Goal: Task Accomplishment & Management: Use online tool/utility

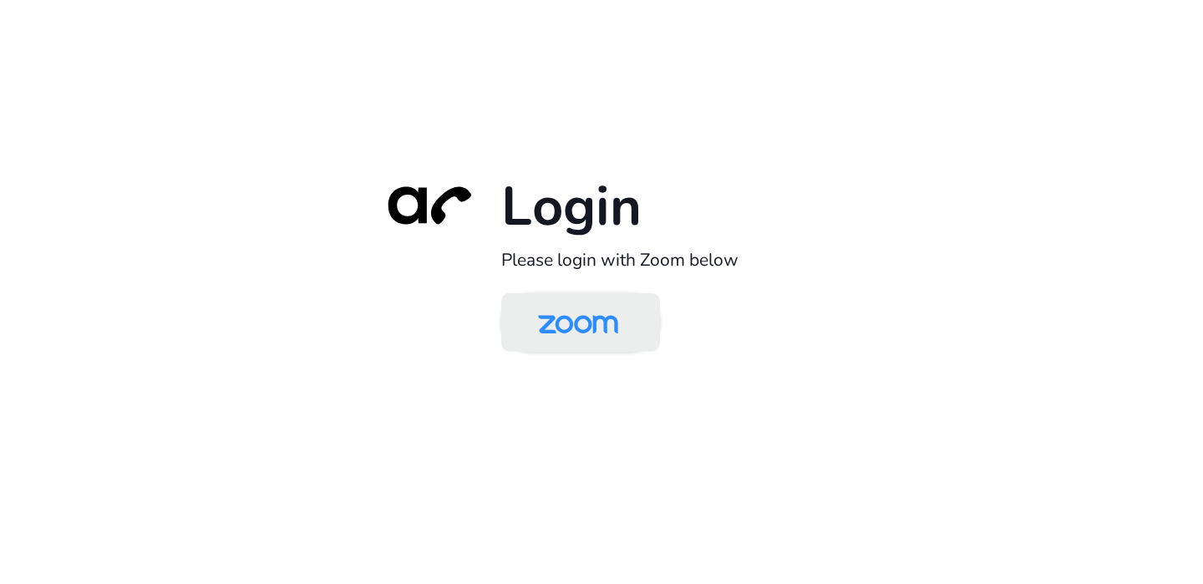
click at [595, 332] on img at bounding box center [578, 324] width 115 height 54
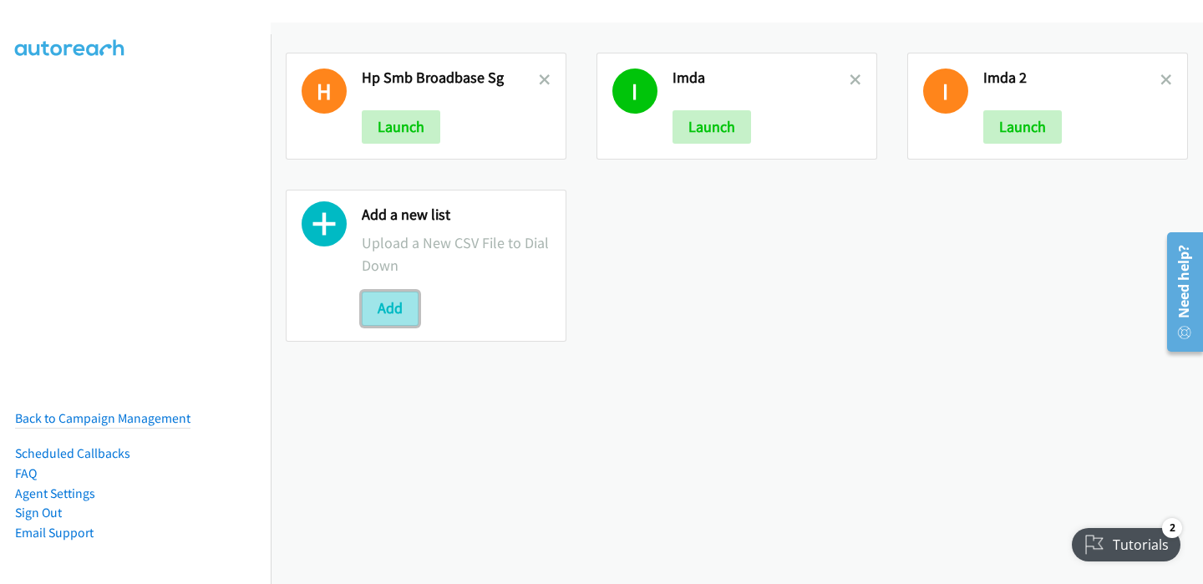
click at [393, 312] on button "Add" at bounding box center [390, 308] width 57 height 33
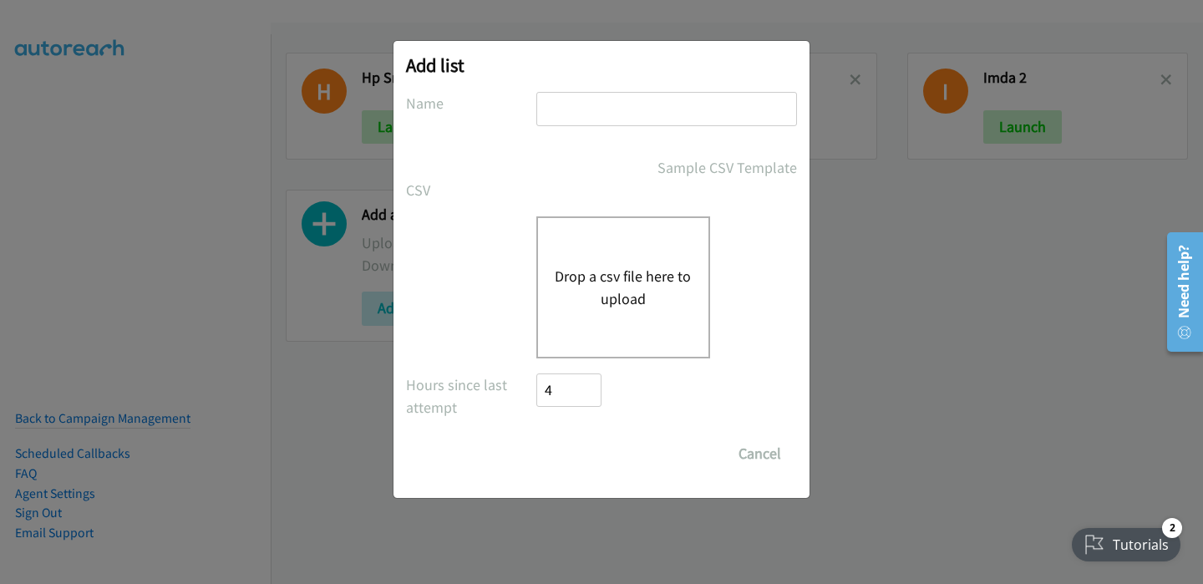
click at [595, 109] on input "text" at bounding box center [666, 109] width 261 height 34
type input "Morning"
click at [602, 270] on button "Drop a csv file here to upload" at bounding box center [623, 287] width 137 height 45
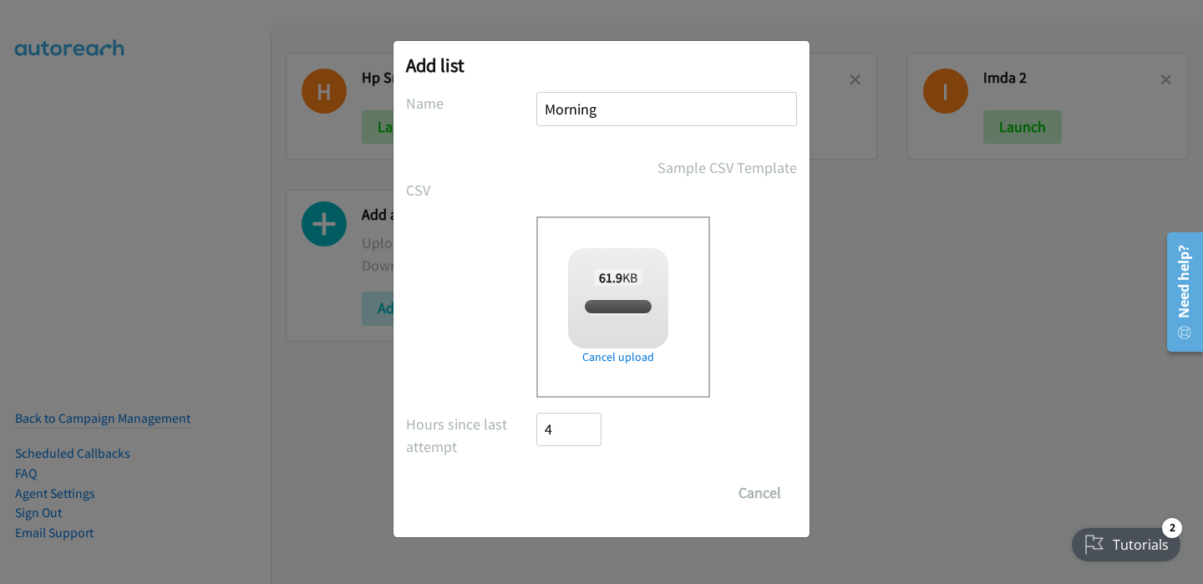
checkbox input "true"
click at [580, 497] on input "Save List" at bounding box center [580, 492] width 88 height 33
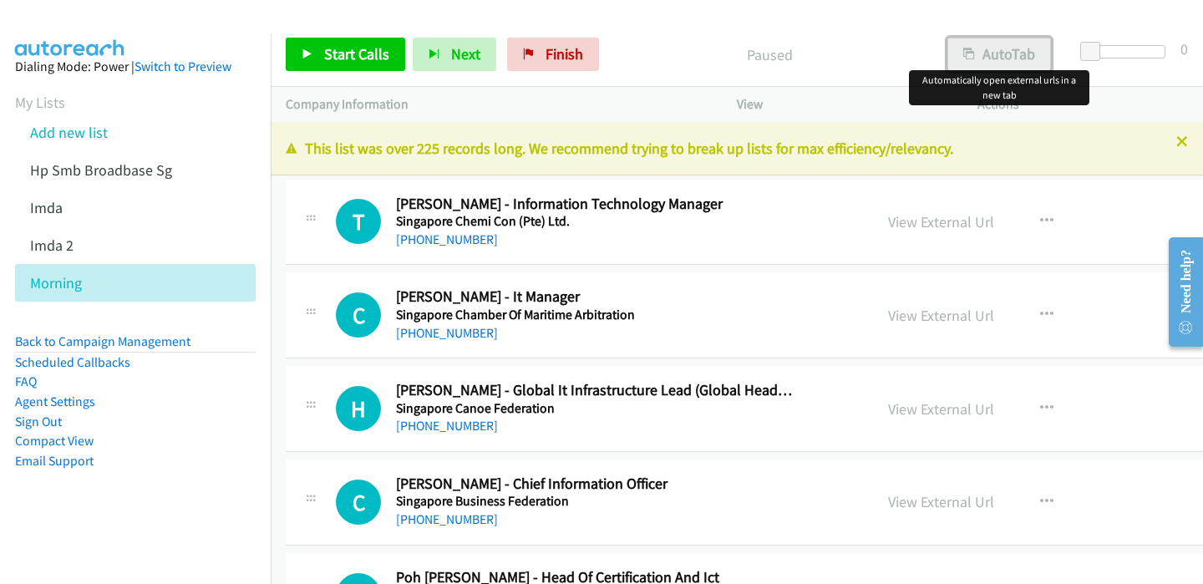
click at [983, 46] on button "AutoTab" at bounding box center [999, 54] width 104 height 33
click at [338, 46] on span "Start Calls" at bounding box center [356, 53] width 65 height 19
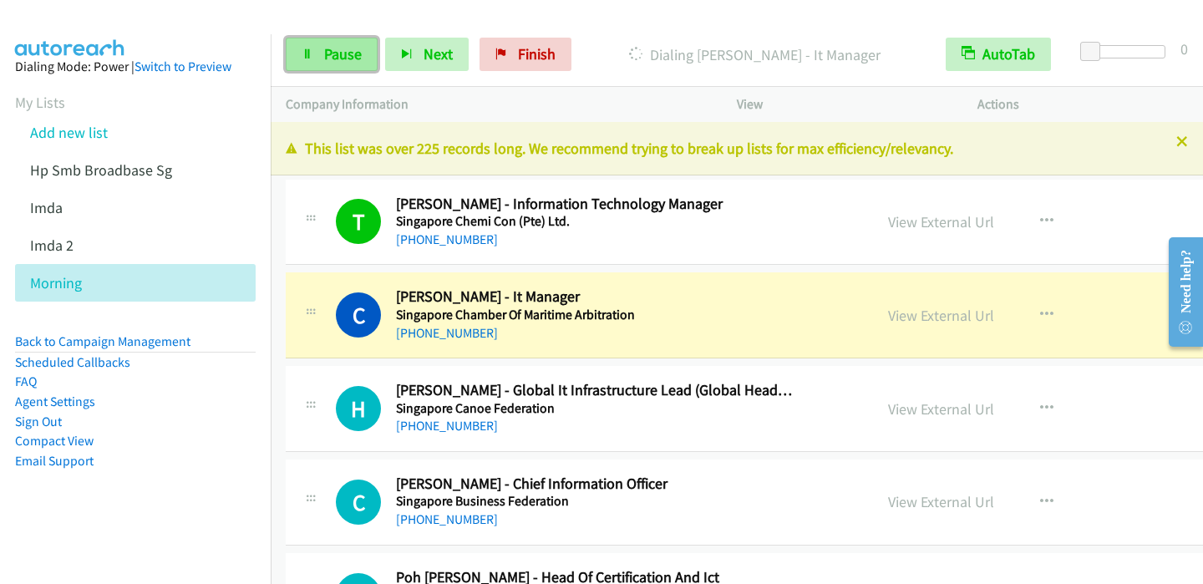
click at [340, 58] on span "Pause" at bounding box center [343, 53] width 38 height 19
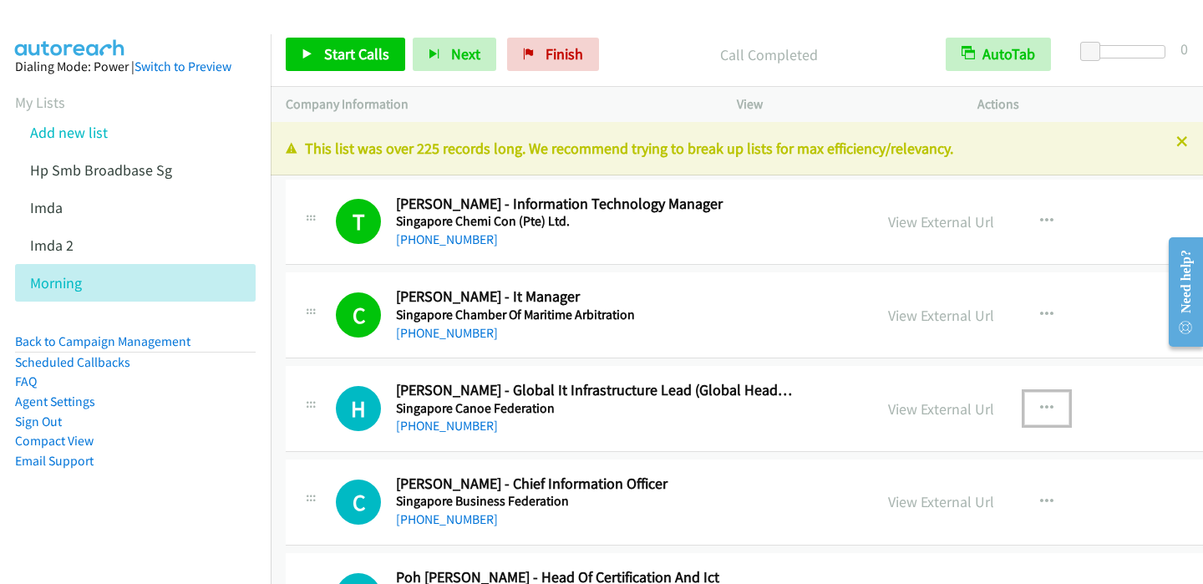
click at [1040, 404] on icon "button" at bounding box center [1046, 408] width 13 height 13
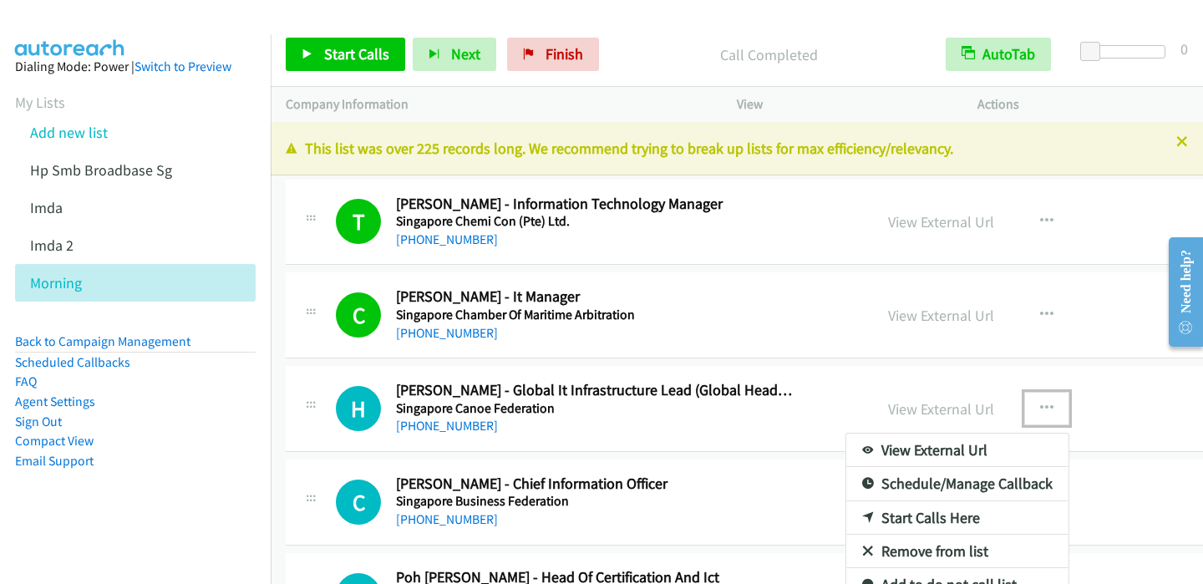
click at [866, 521] on link "Start Calls Here" at bounding box center [957, 517] width 222 height 33
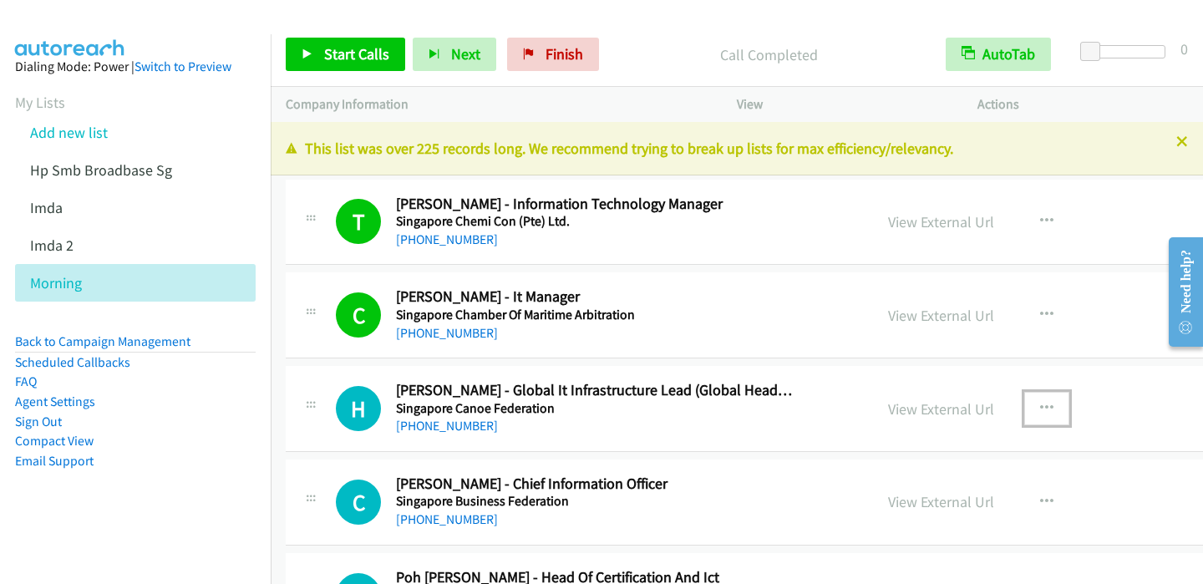
click at [1040, 406] on icon "button" at bounding box center [1046, 408] width 13 height 13
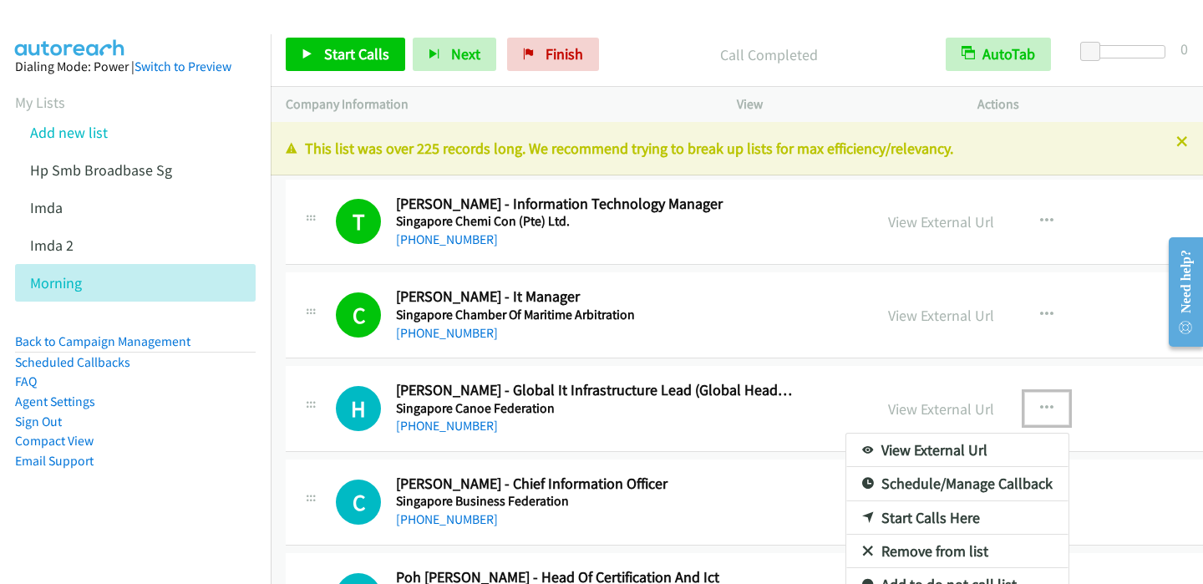
click at [897, 514] on link "Start Calls Here" at bounding box center [957, 517] width 222 height 33
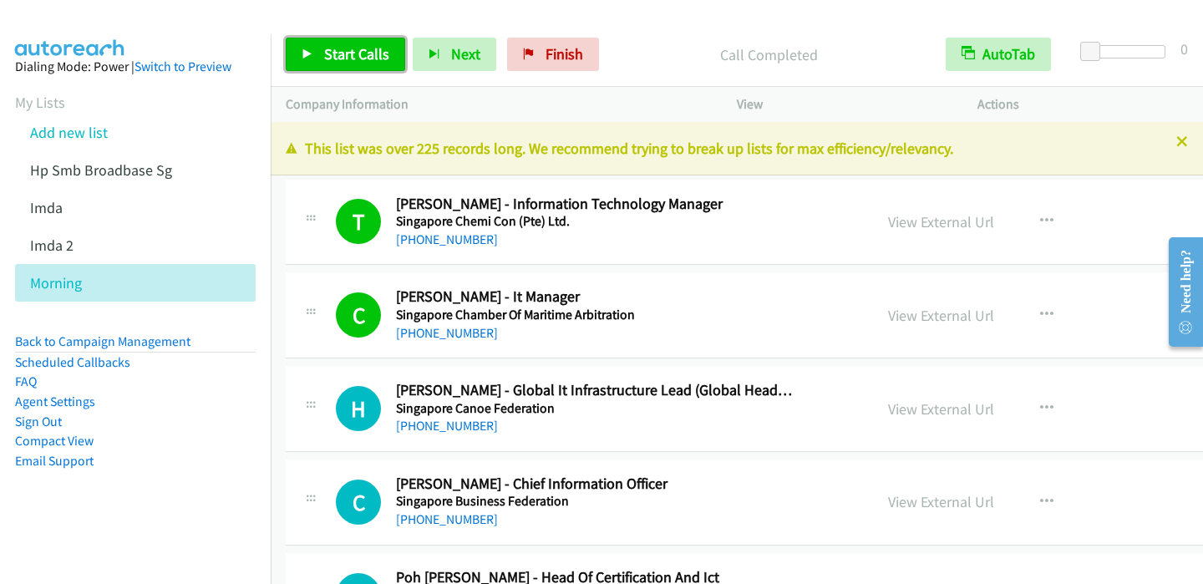
click at [338, 46] on span "Start Calls" at bounding box center [356, 53] width 65 height 19
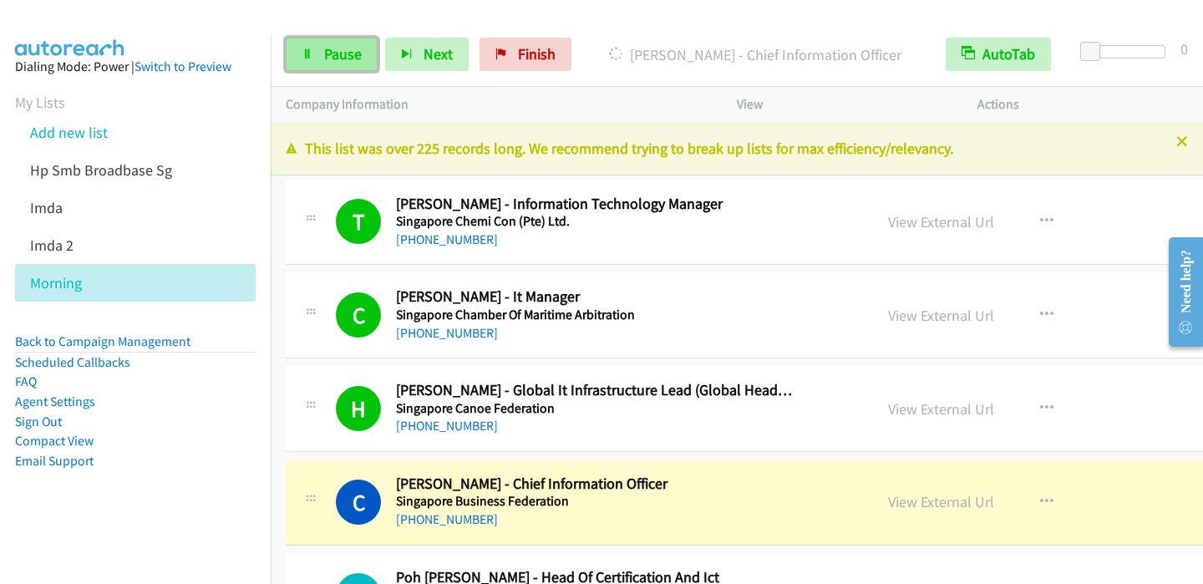
click at [341, 61] on span "Pause" at bounding box center [343, 53] width 38 height 19
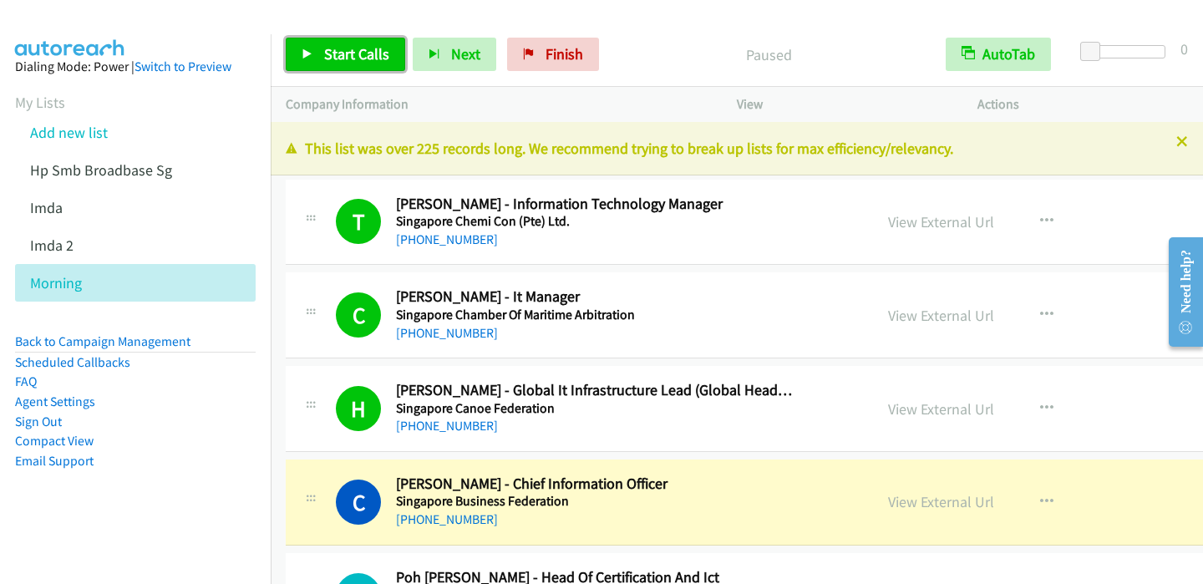
click at [337, 57] on span "Start Calls" at bounding box center [356, 53] width 65 height 19
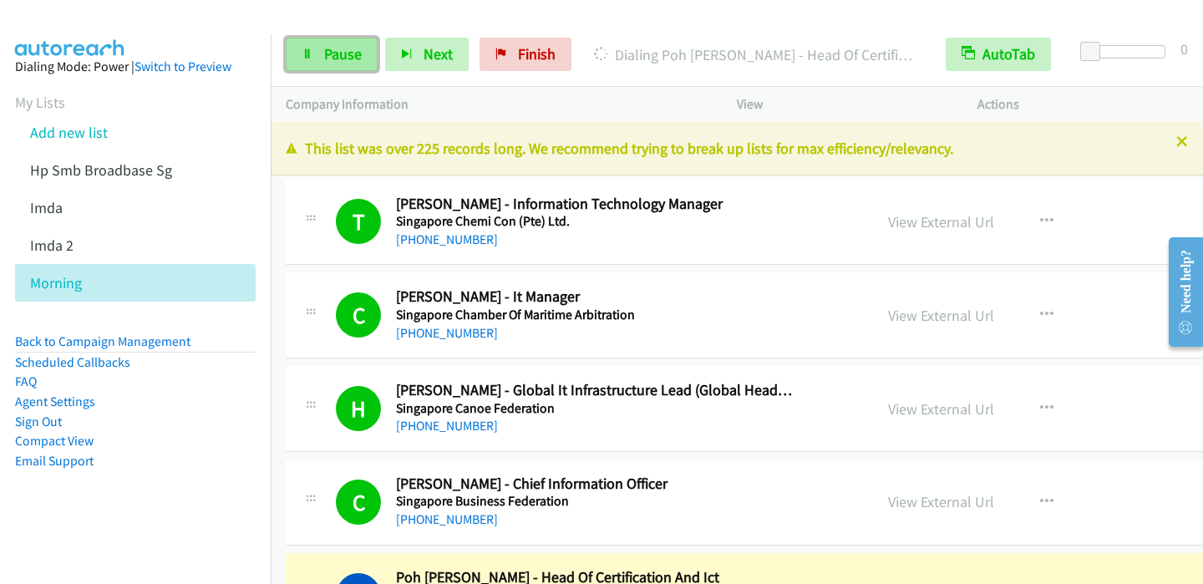
click at [314, 51] on link "Pause" at bounding box center [332, 54] width 92 height 33
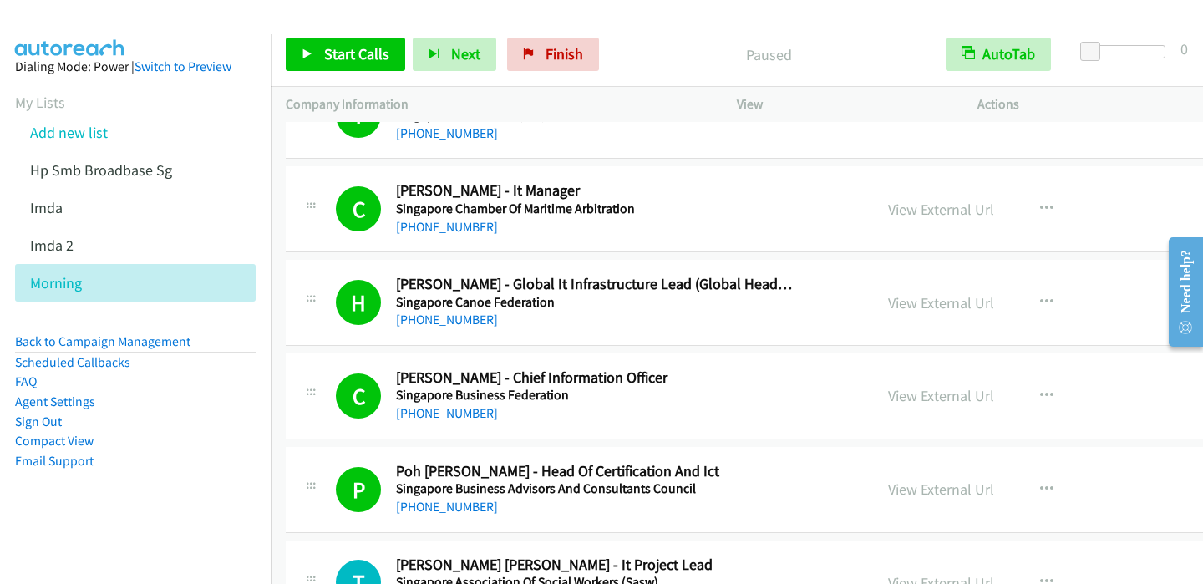
scroll to position [167, 0]
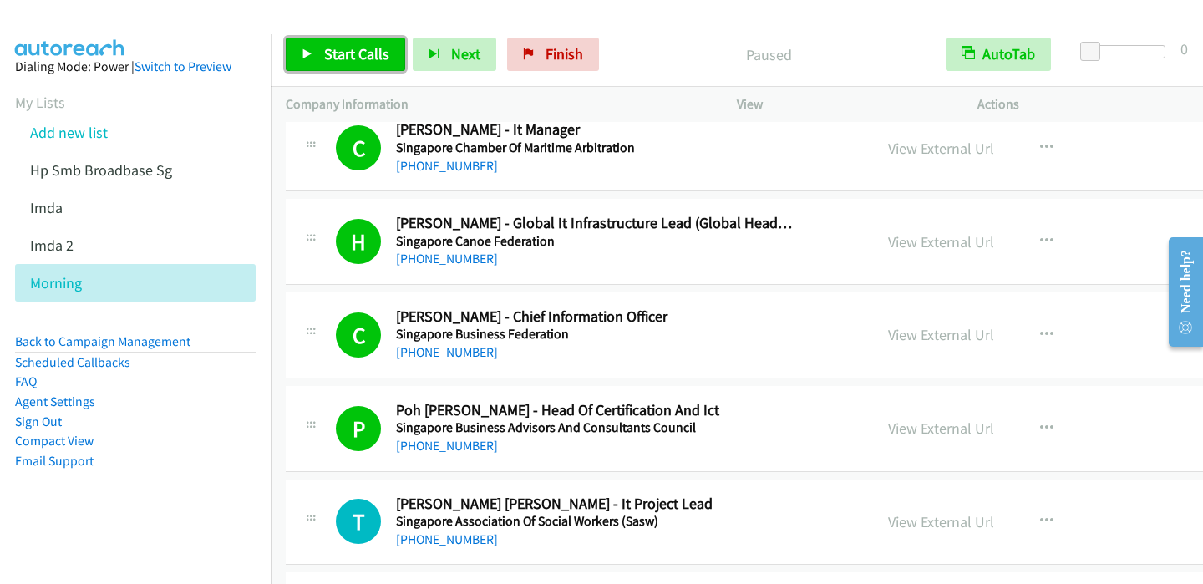
click at [358, 58] on span "Start Calls" at bounding box center [356, 53] width 65 height 19
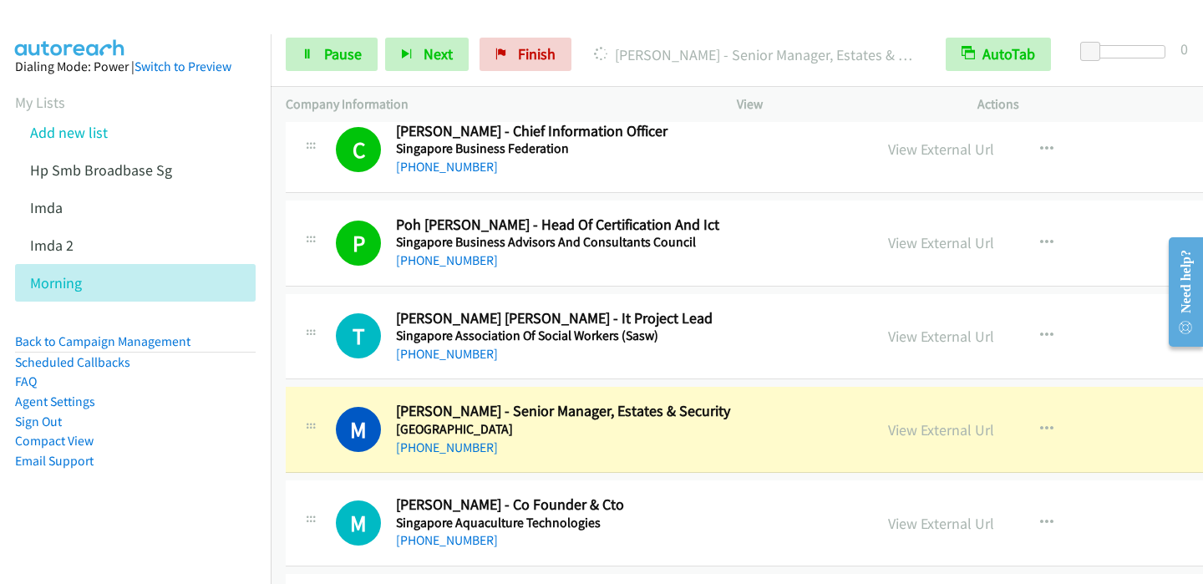
scroll to position [418, 0]
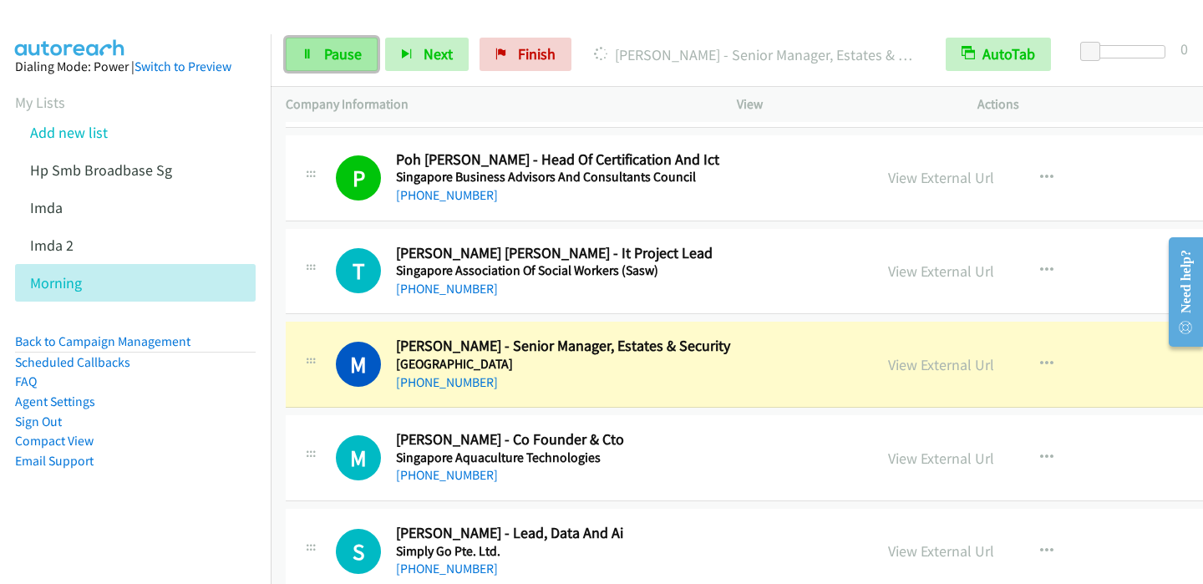
click at [332, 63] on link "Pause" at bounding box center [332, 54] width 92 height 33
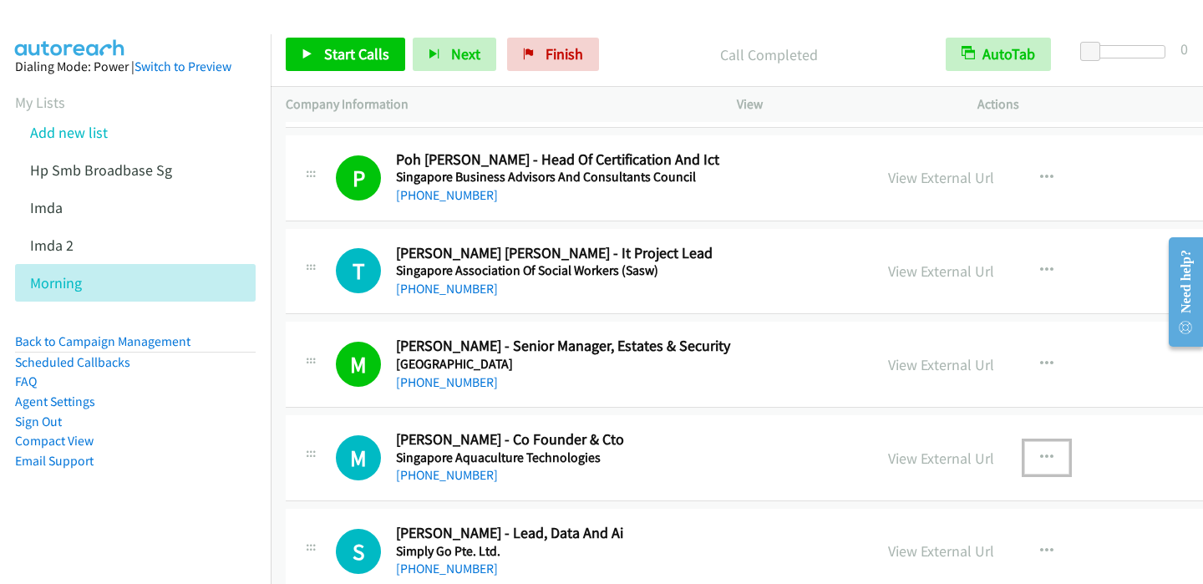
click at [1040, 453] on icon "button" at bounding box center [1046, 457] width 13 height 13
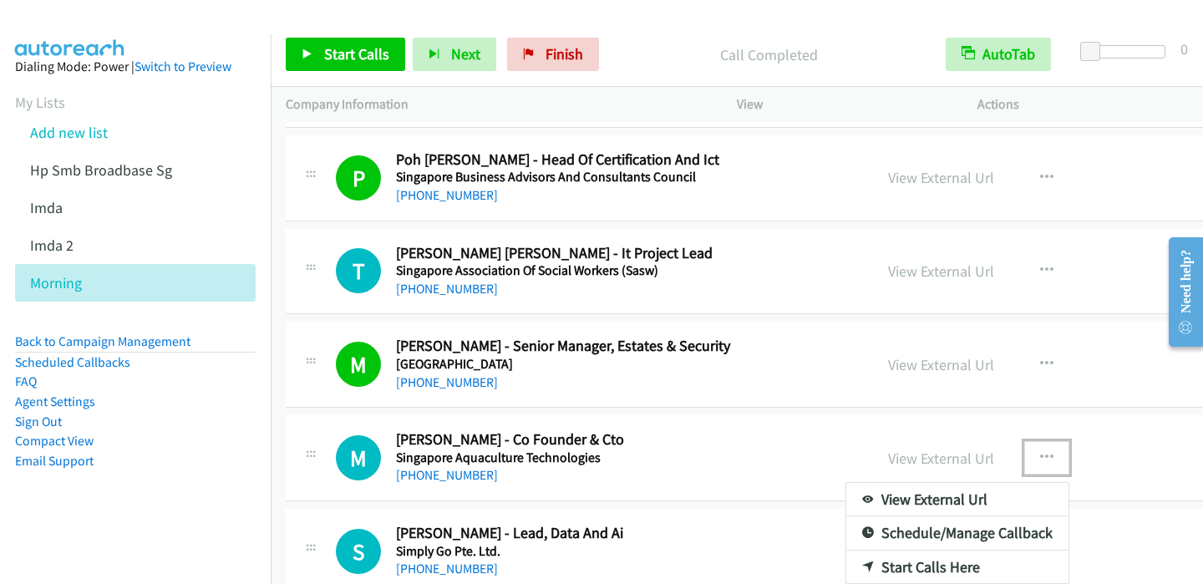
click at [876, 561] on link "Start Calls Here" at bounding box center [957, 567] width 222 height 33
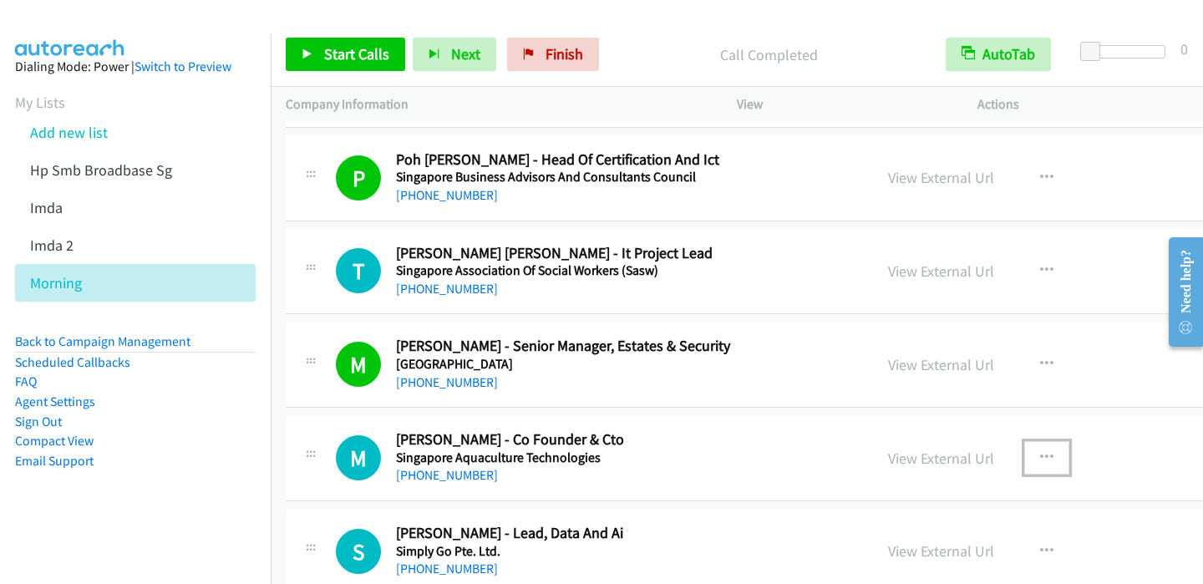
click at [1040, 451] on icon "button" at bounding box center [1046, 457] width 13 height 13
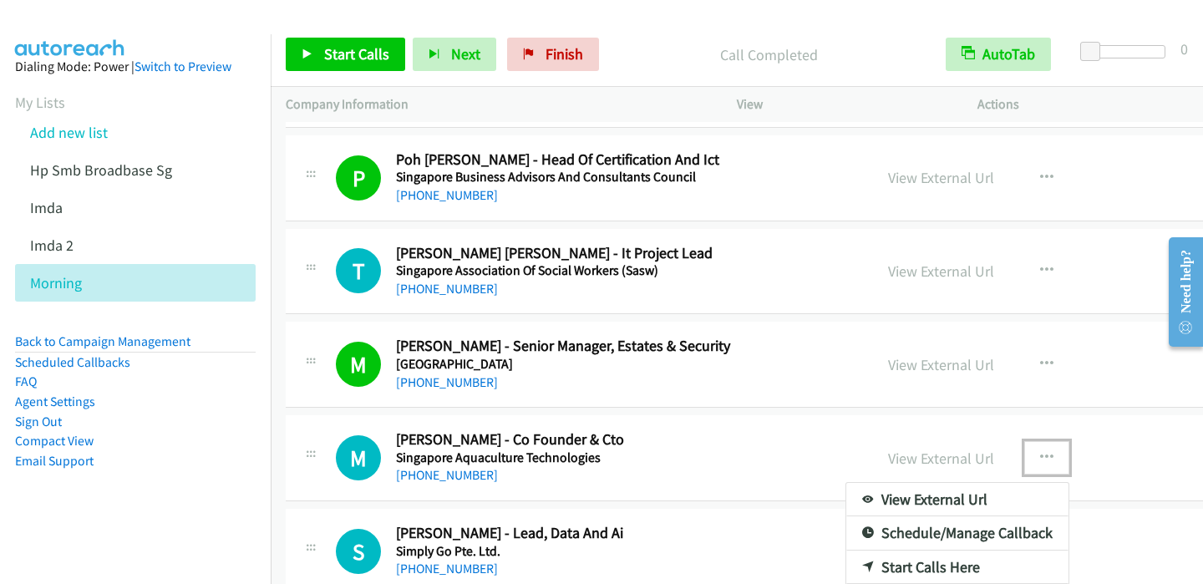
click at [876, 567] on link "Start Calls Here" at bounding box center [957, 567] width 222 height 33
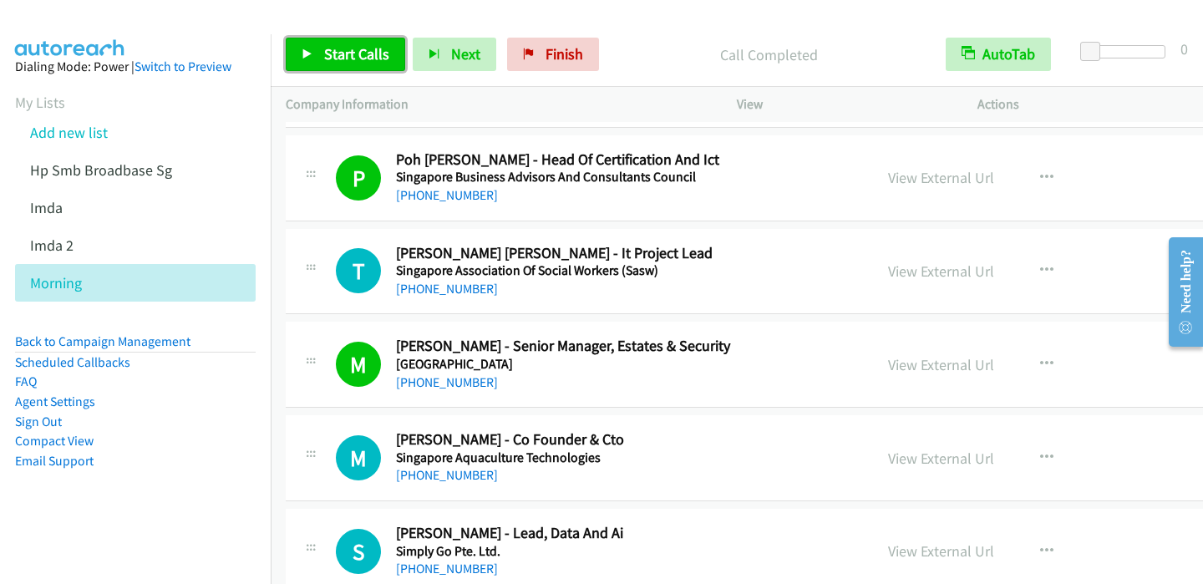
click at [333, 51] on span "Start Calls" at bounding box center [356, 53] width 65 height 19
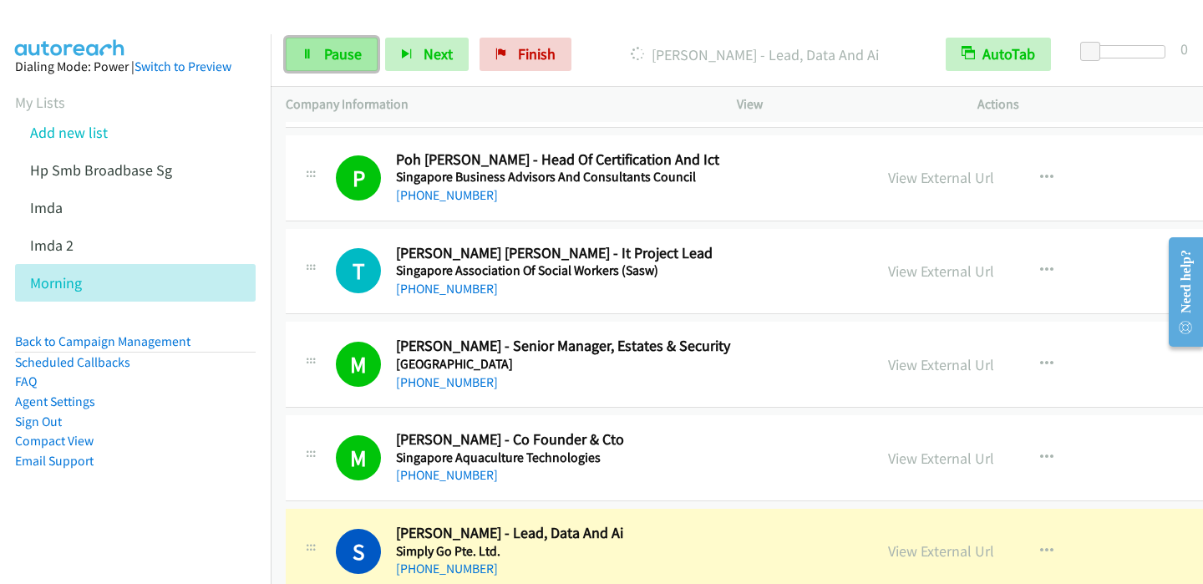
click at [319, 48] on link "Pause" at bounding box center [332, 54] width 92 height 33
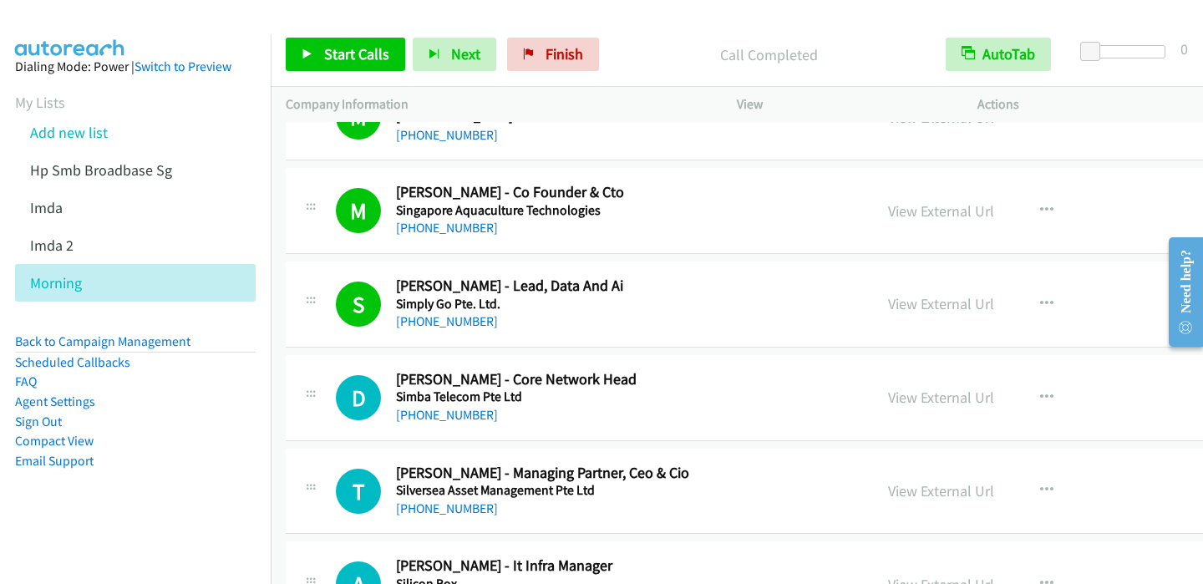
scroll to position [668, 0]
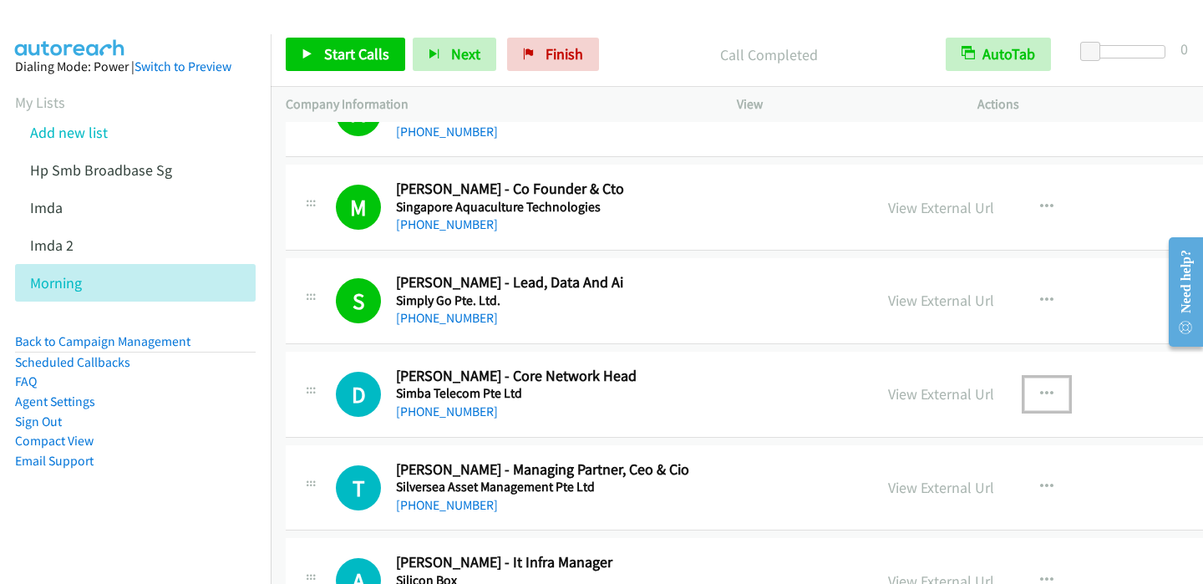
click at [1040, 389] on icon "button" at bounding box center [1046, 394] width 13 height 13
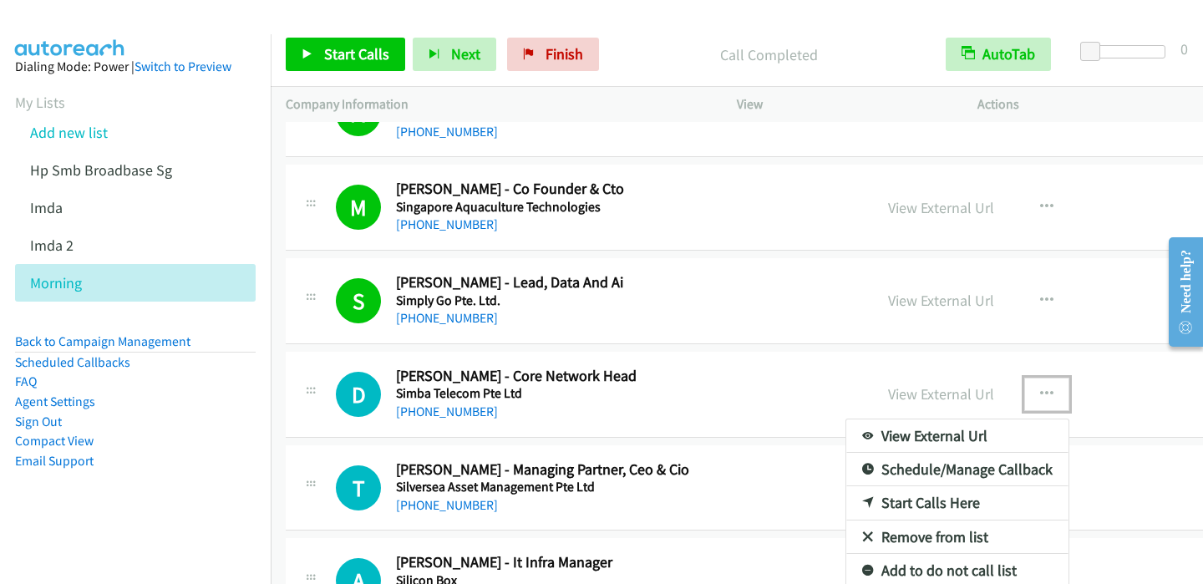
click at [272, 168] on div at bounding box center [601, 292] width 1203 height 584
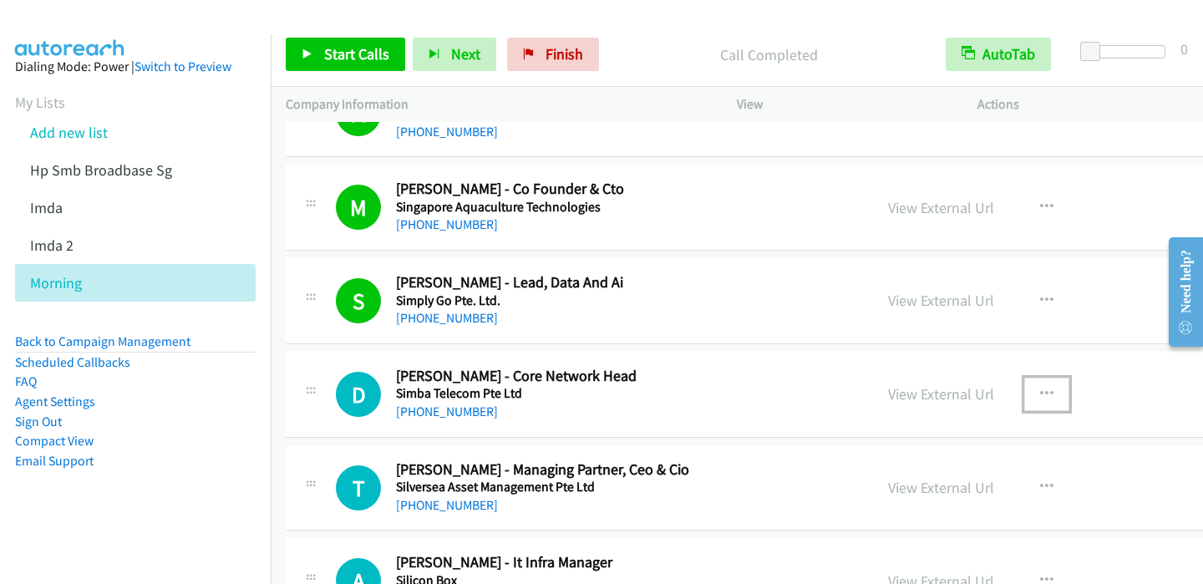
scroll to position [752, 0]
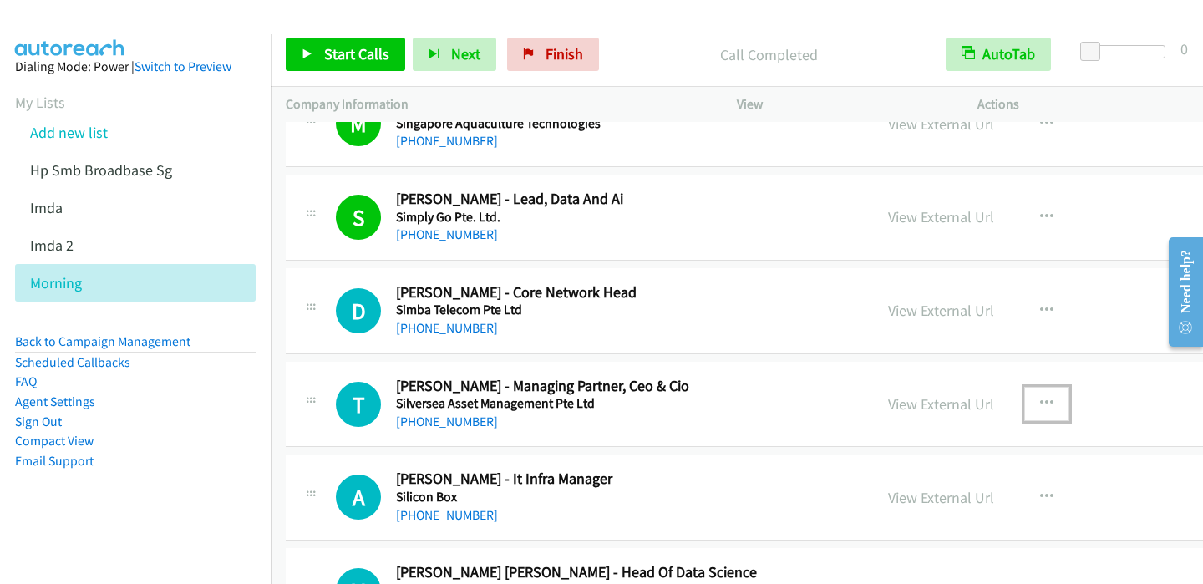
click at [1040, 397] on icon "button" at bounding box center [1046, 403] width 13 height 13
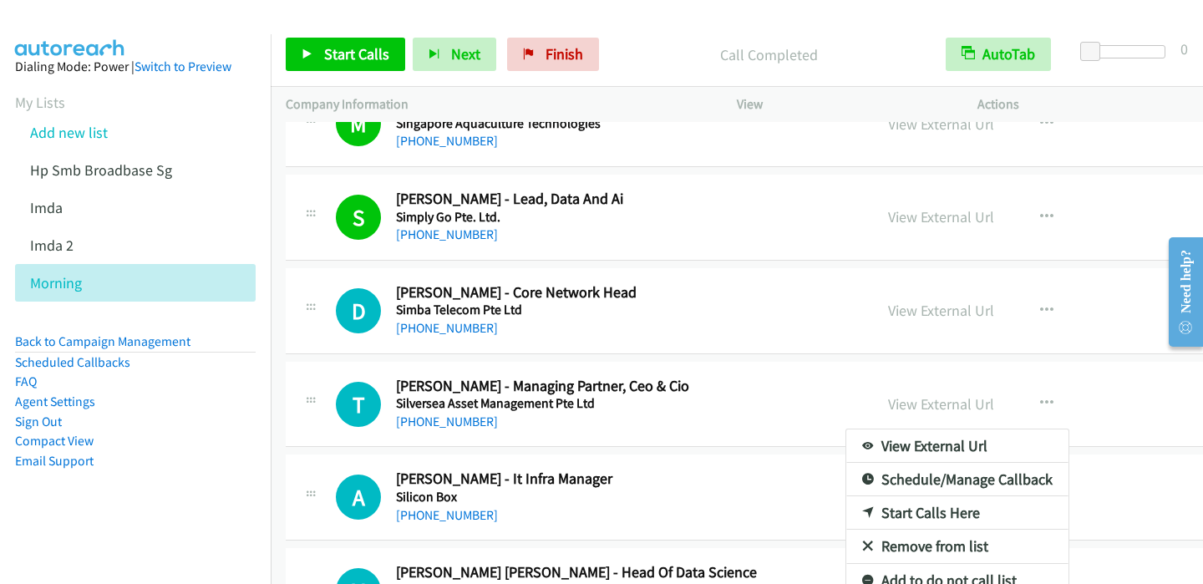
drag, startPoint x: 348, startPoint y: 49, endPoint x: 479, endPoint y: 2, distance: 139.6
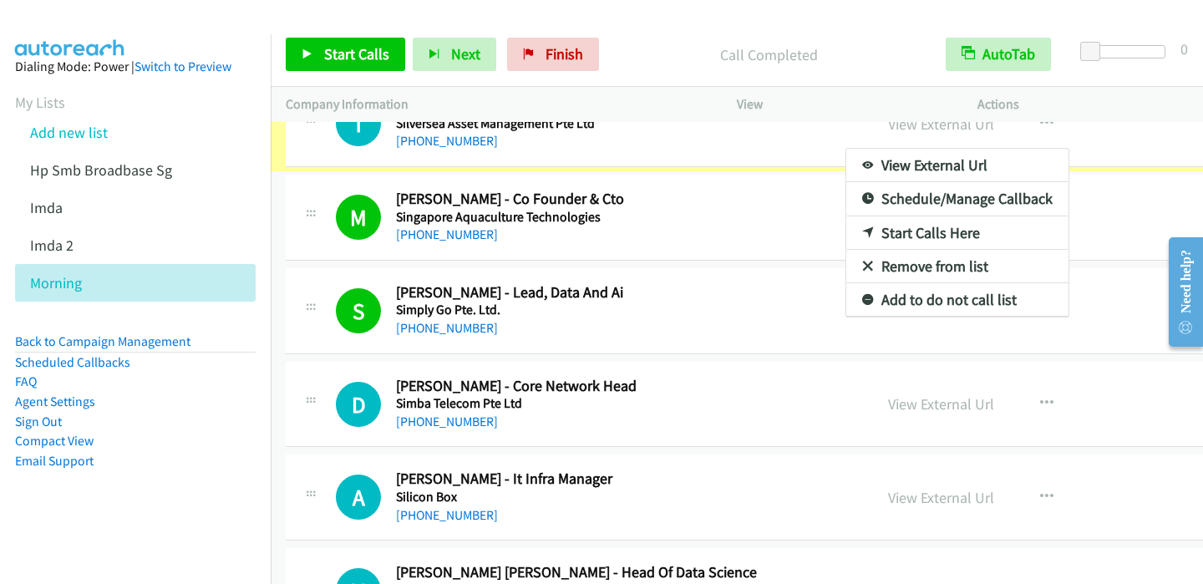
scroll to position [812, 0]
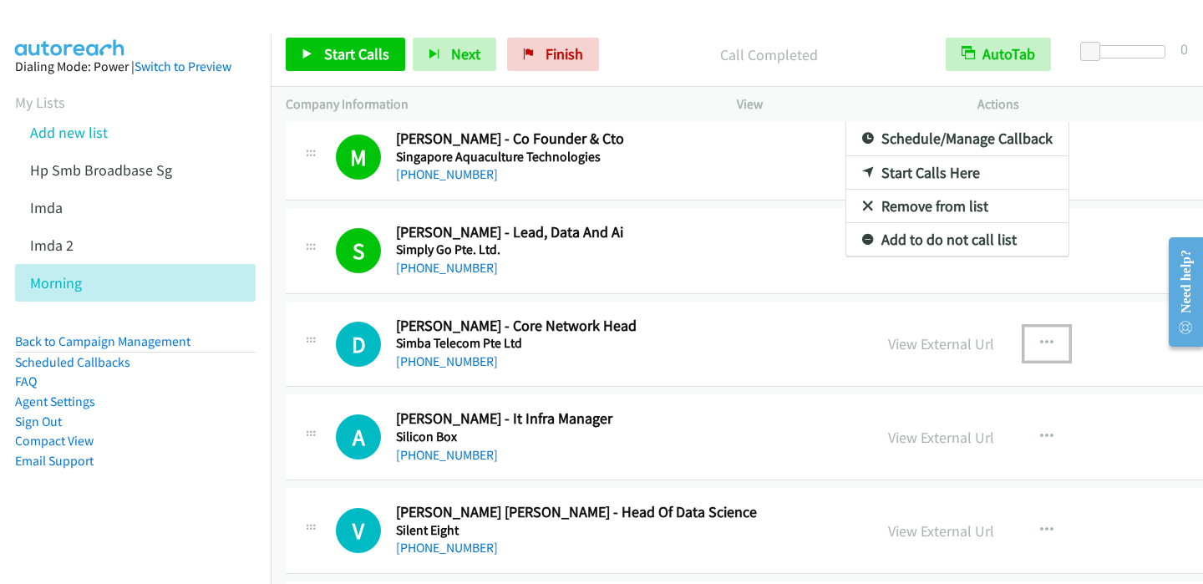
click at [1040, 344] on icon "button" at bounding box center [1046, 343] width 13 height 13
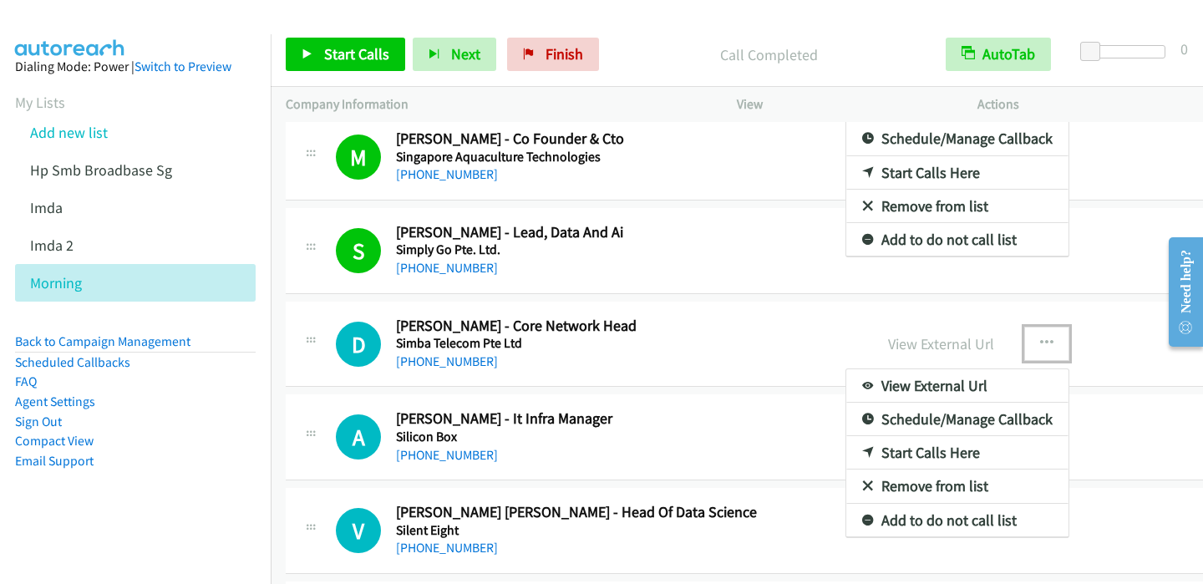
click at [871, 445] on link "Start Calls Here" at bounding box center [957, 452] width 222 height 33
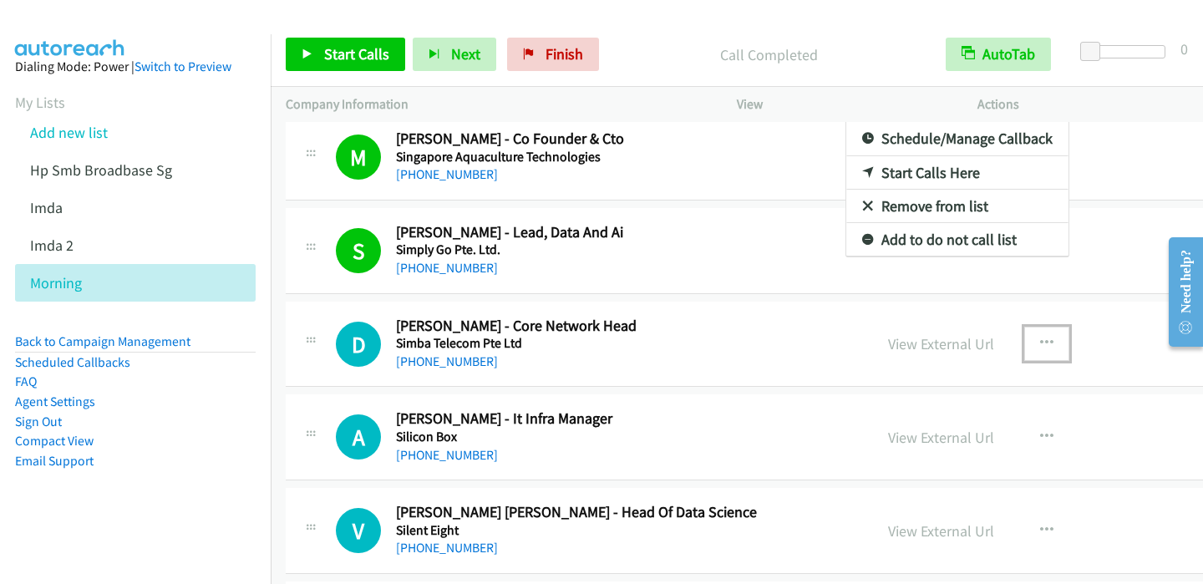
drag, startPoint x: 792, startPoint y: 372, endPoint x: 1039, endPoint y: 273, distance: 265.5
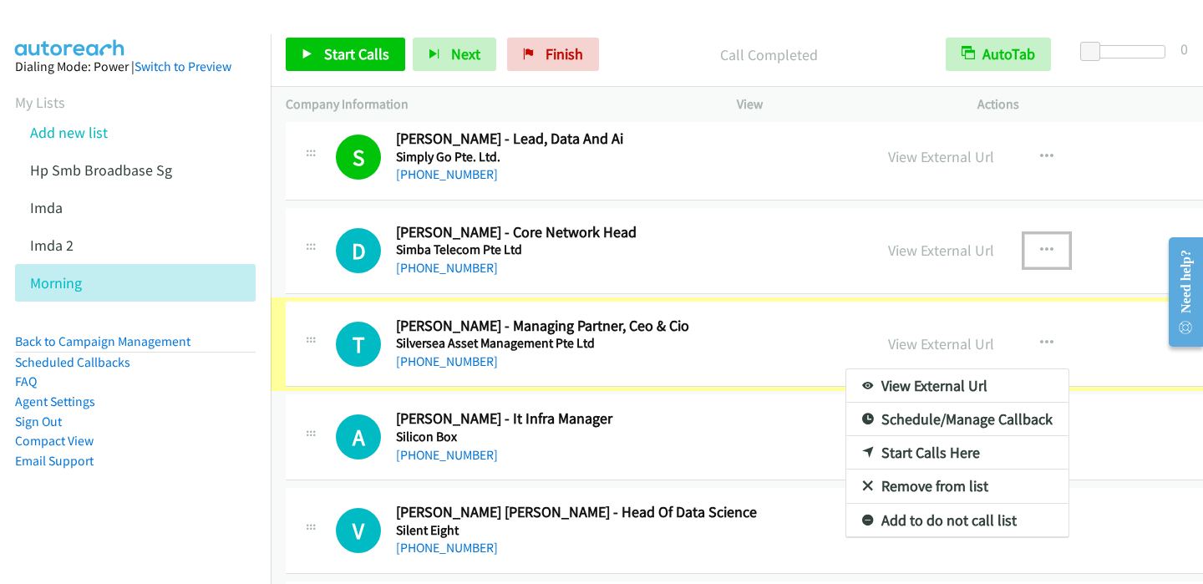
scroll to position [719, 0]
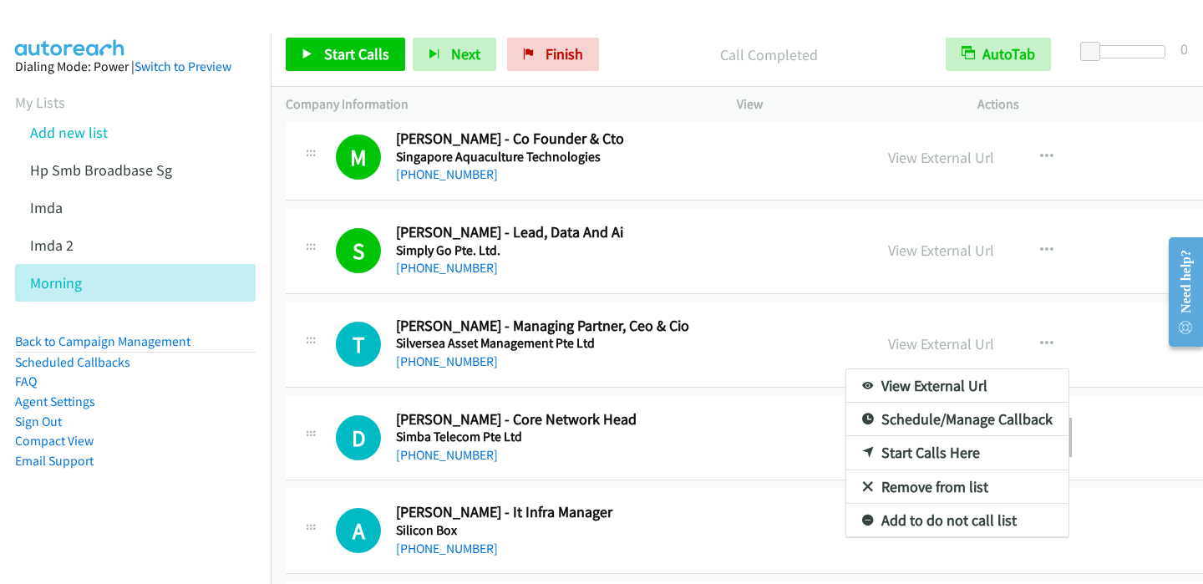
click at [1071, 304] on div at bounding box center [601, 292] width 1203 height 584
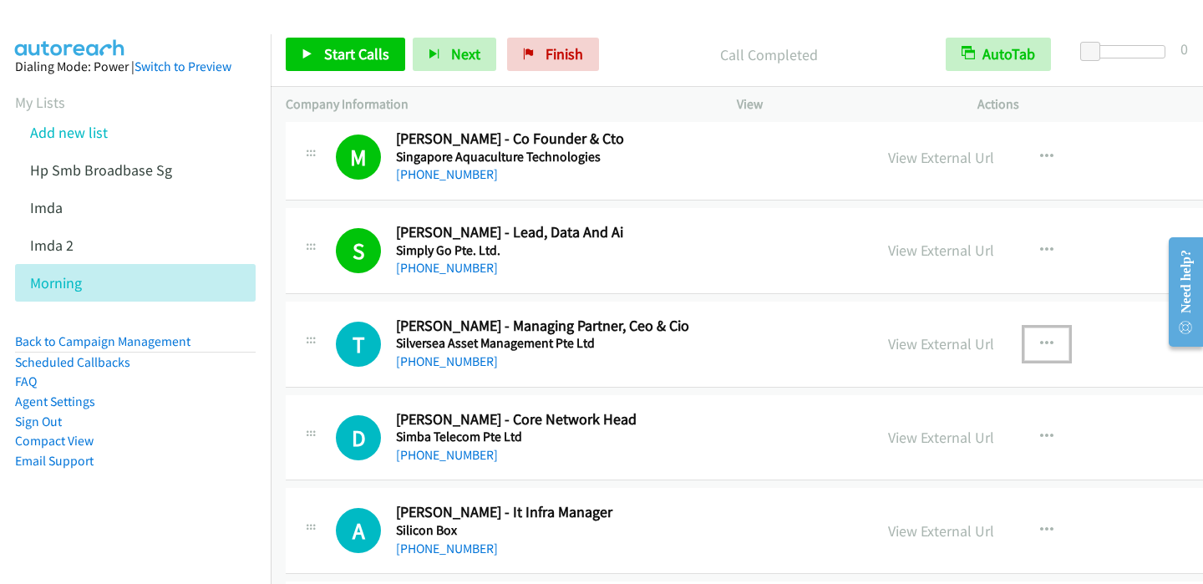
click at [1024, 342] on button "button" at bounding box center [1046, 344] width 45 height 33
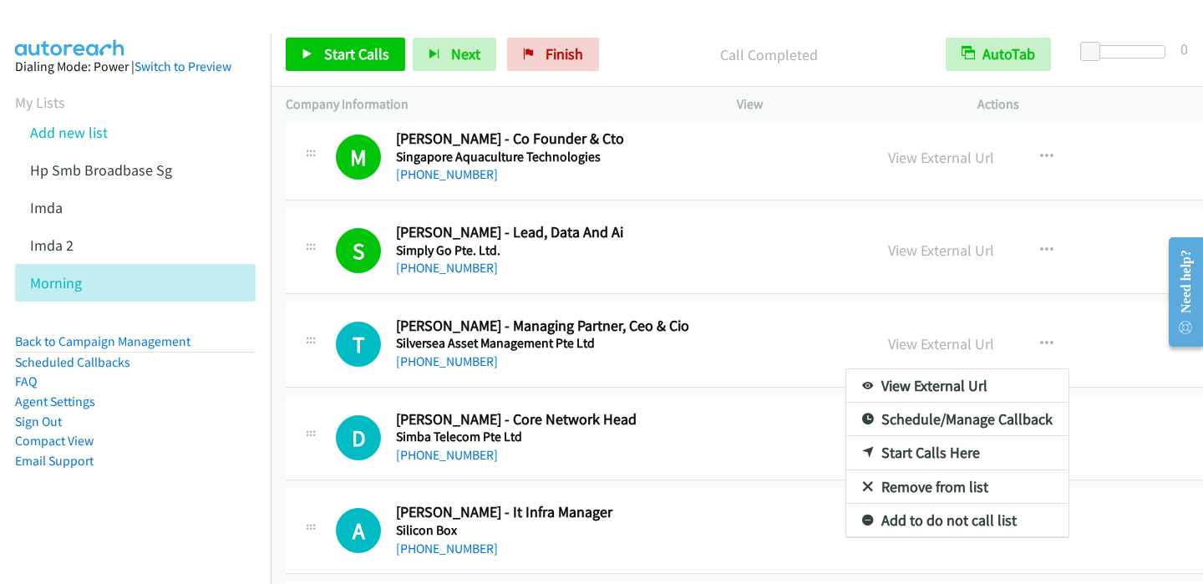
click at [307, 48] on div at bounding box center [601, 292] width 1203 height 584
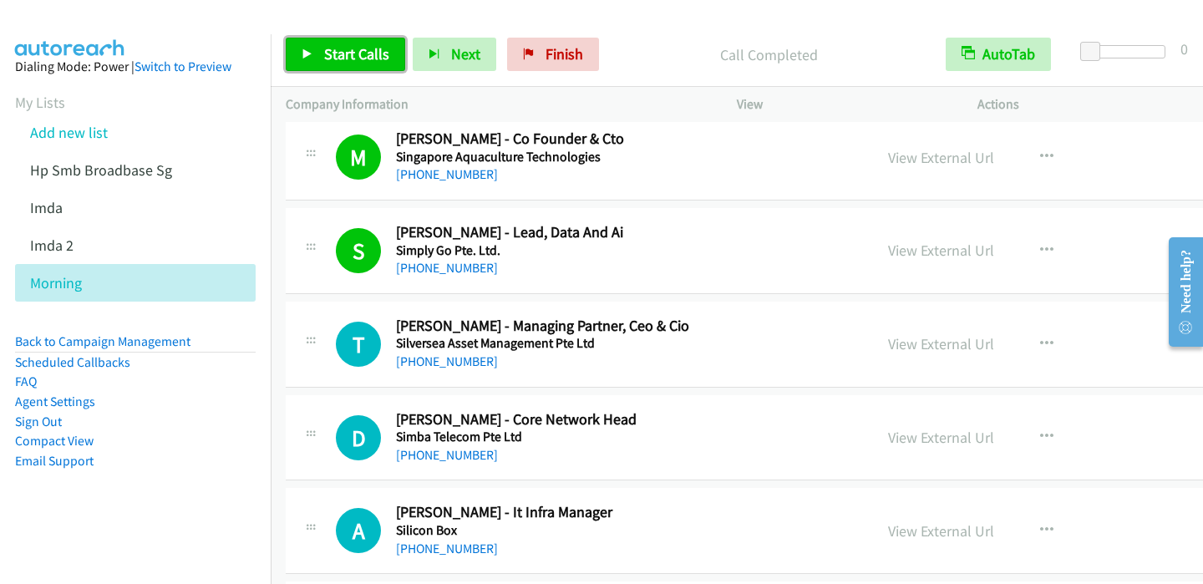
click at [307, 50] on icon at bounding box center [308, 55] width 12 height 12
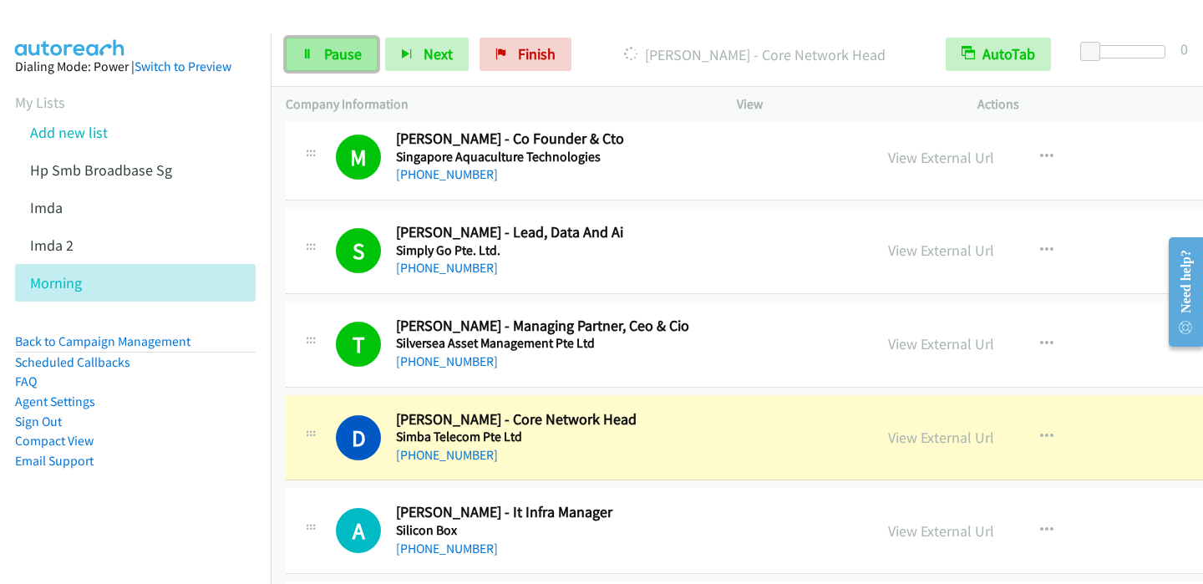
click at [337, 66] on link "Pause" at bounding box center [332, 54] width 92 height 33
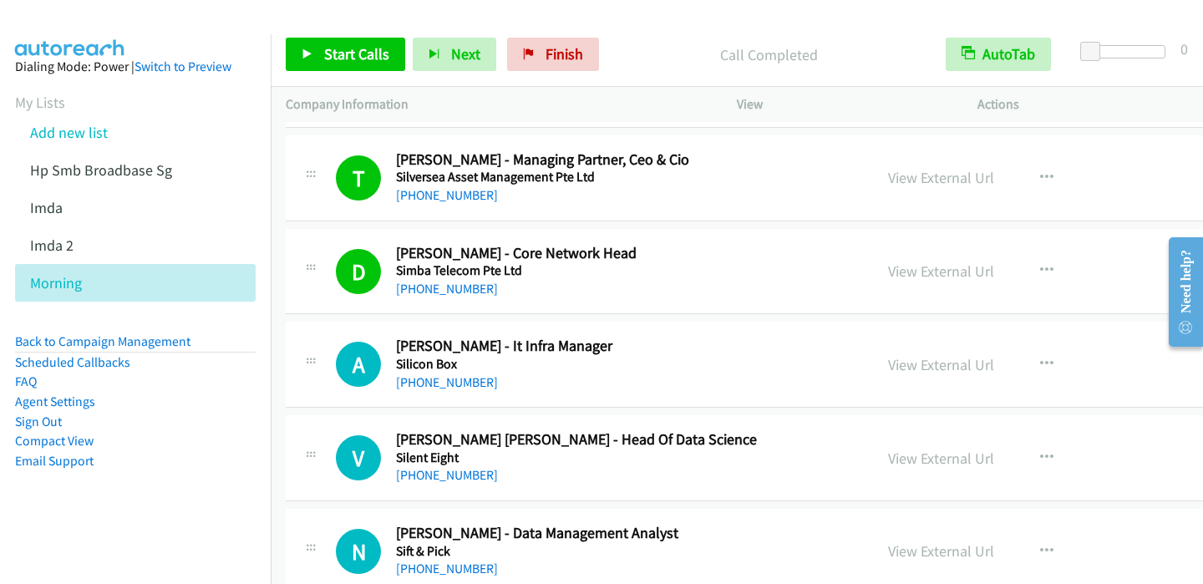
scroll to position [886, 0]
click at [1040, 359] on icon "button" at bounding box center [1046, 363] width 13 height 13
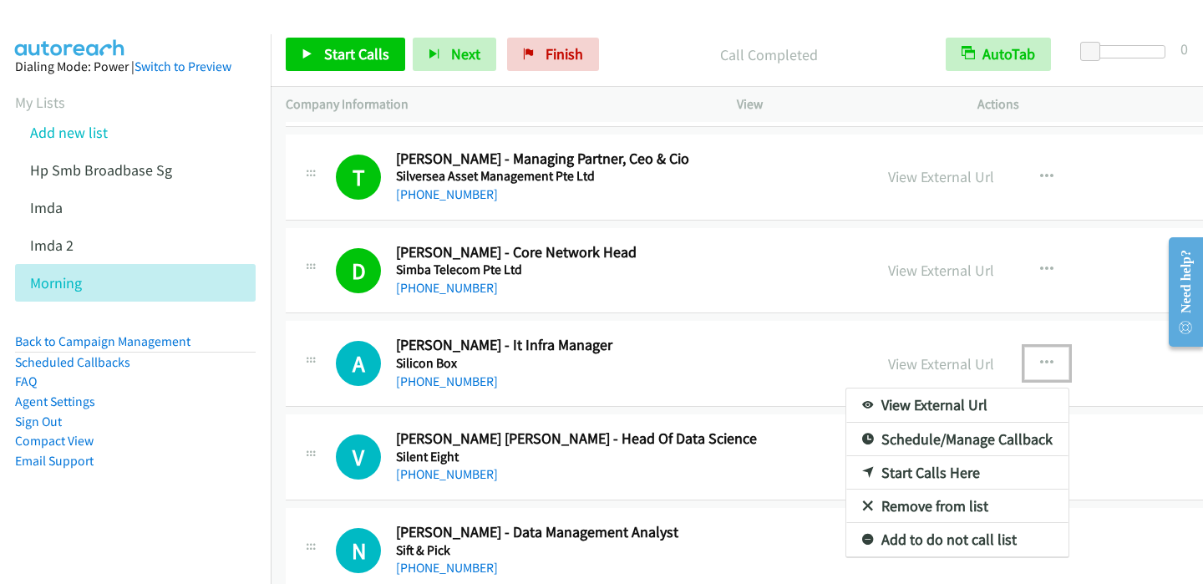
click at [867, 465] on link "Start Calls Here" at bounding box center [957, 472] width 222 height 33
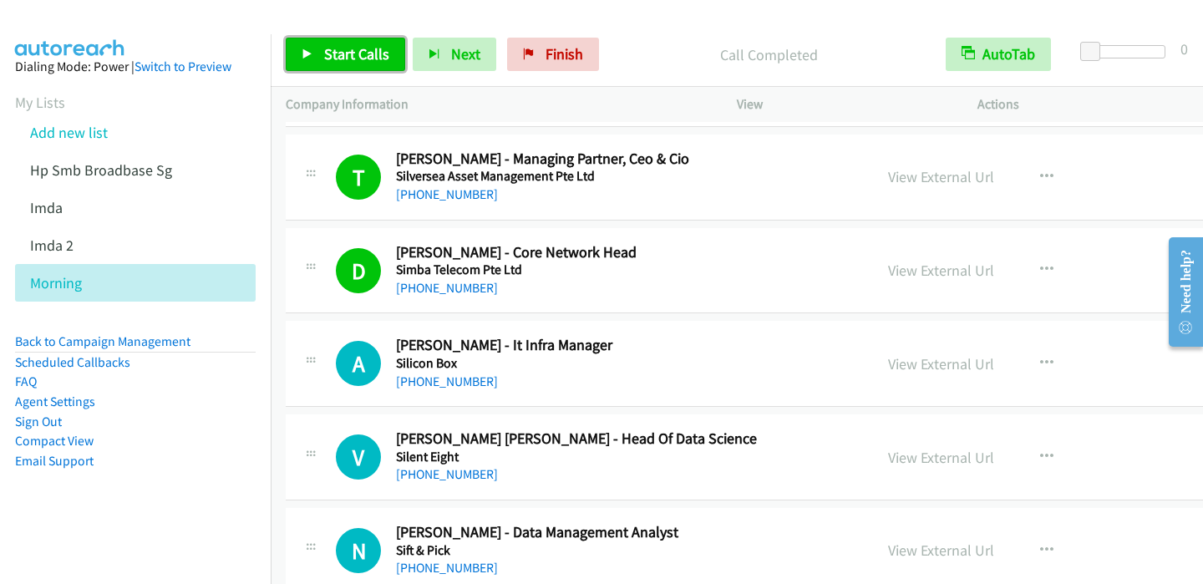
click at [304, 54] on icon at bounding box center [308, 55] width 12 height 12
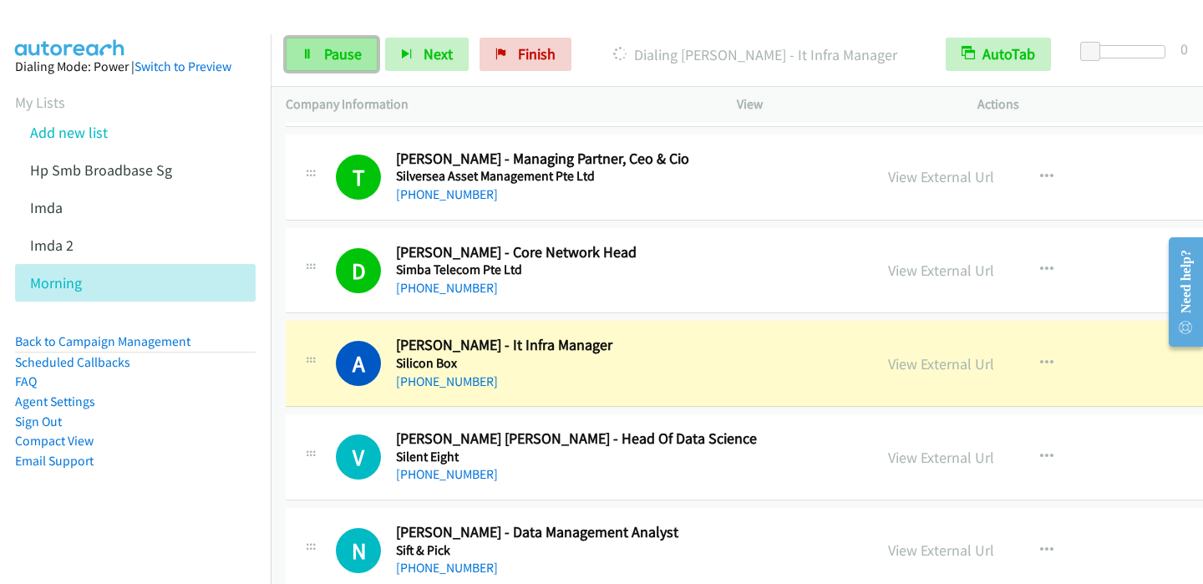
click at [331, 56] on span "Pause" at bounding box center [343, 53] width 38 height 19
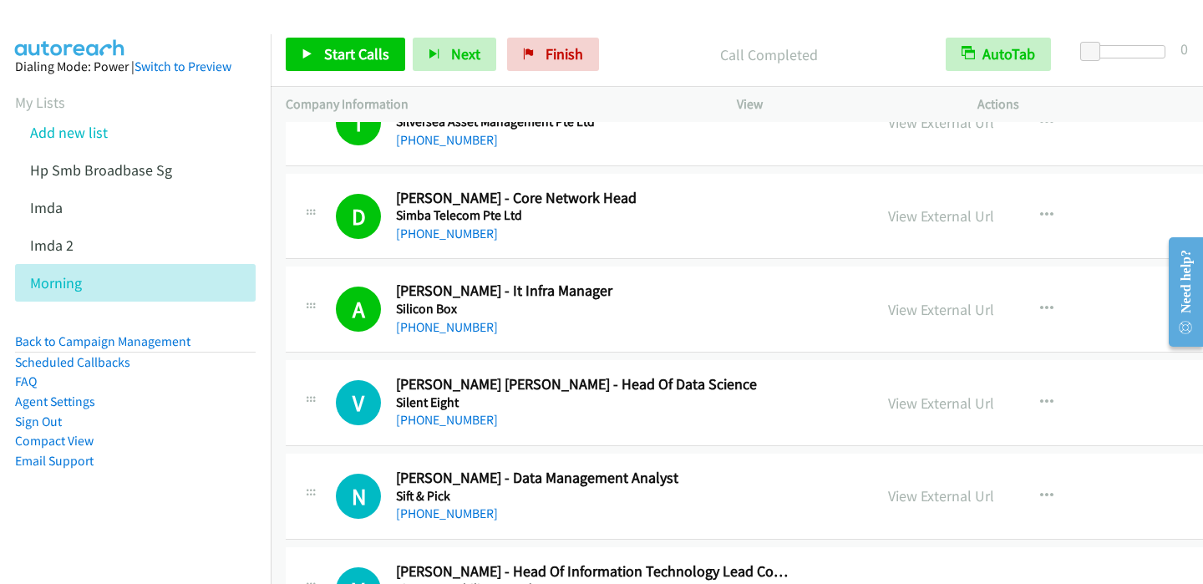
scroll to position [969, 0]
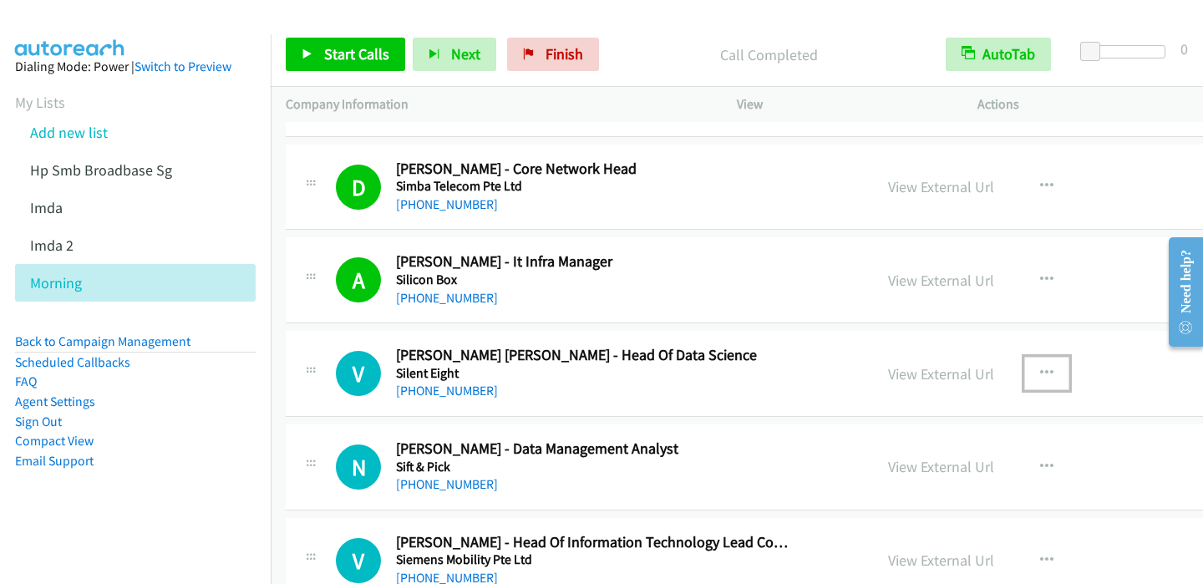
click at [1040, 367] on icon "button" at bounding box center [1046, 373] width 13 height 13
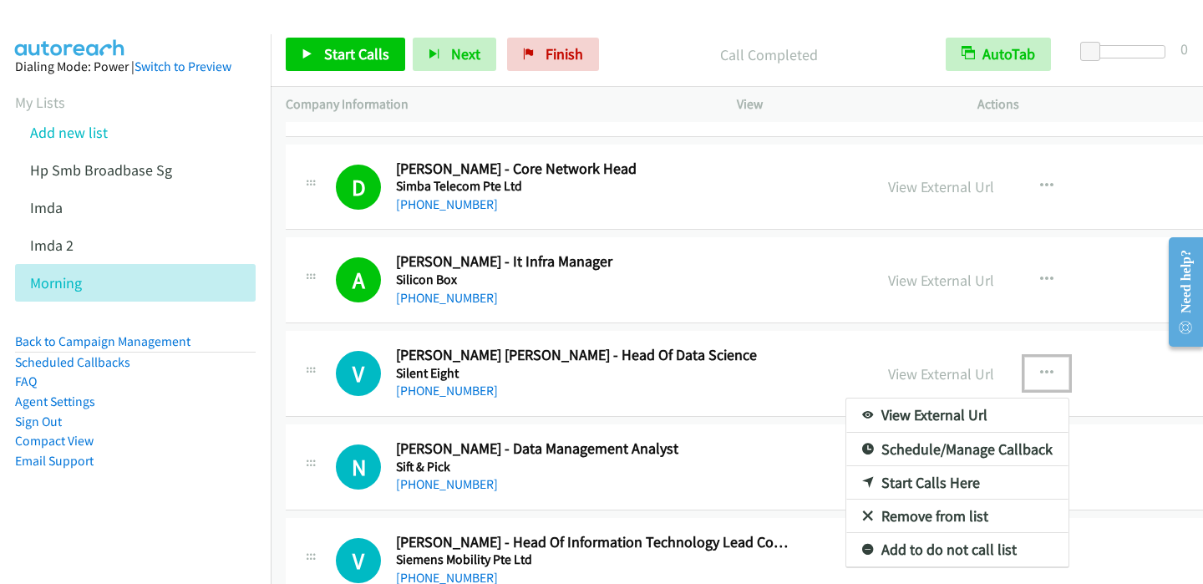
click at [862, 478] on icon at bounding box center [868, 484] width 12 height 12
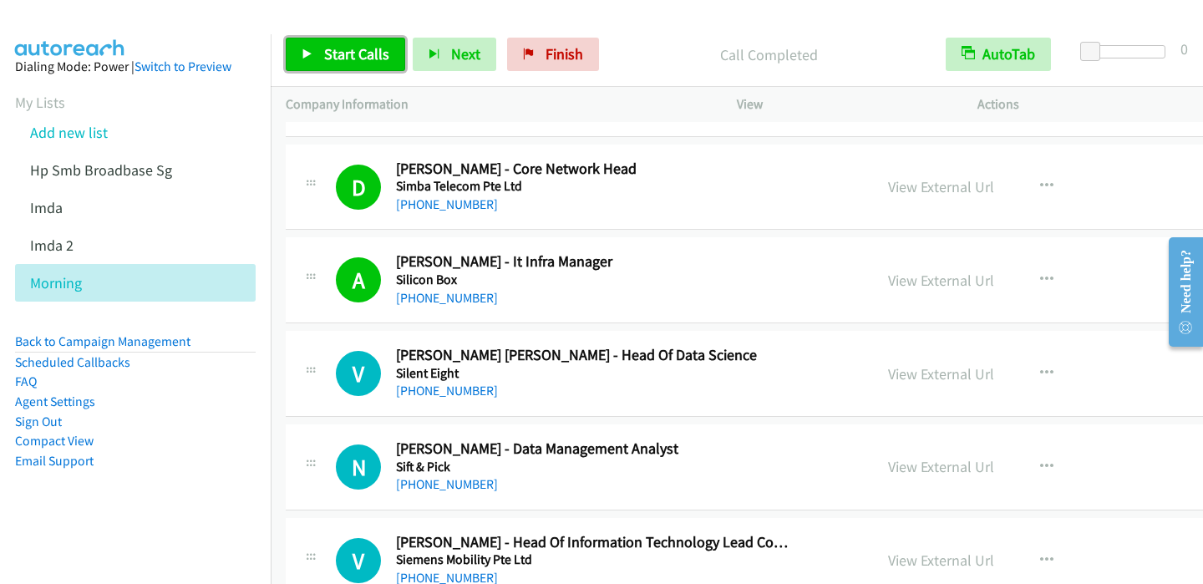
click at [305, 53] on icon at bounding box center [308, 55] width 12 height 12
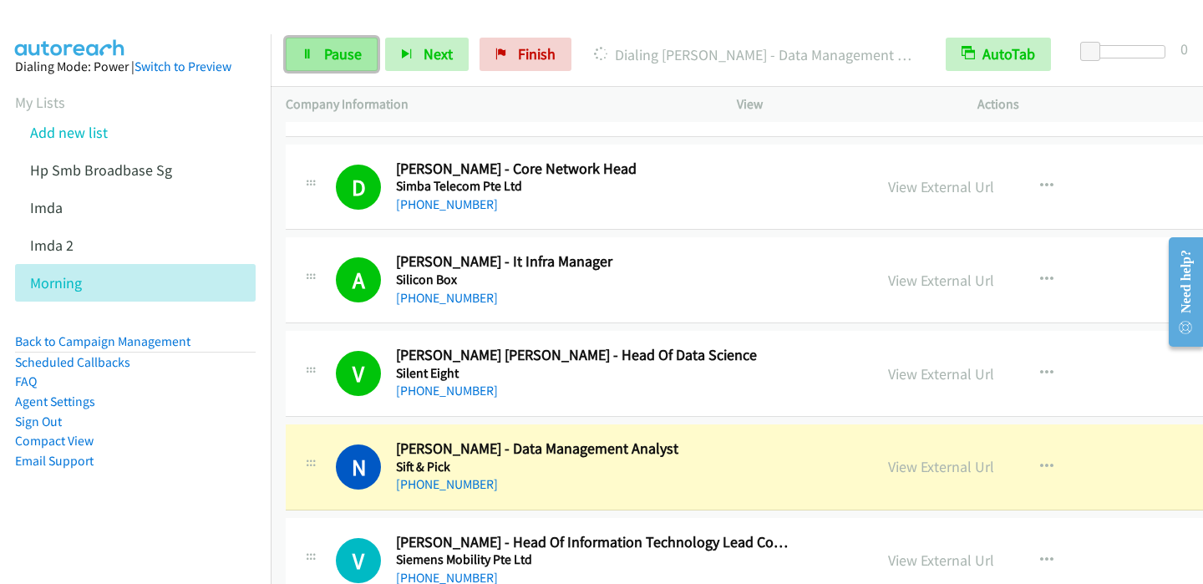
click at [310, 56] on icon at bounding box center [308, 55] width 12 height 12
